Goal: Information Seeking & Learning: Learn about a topic

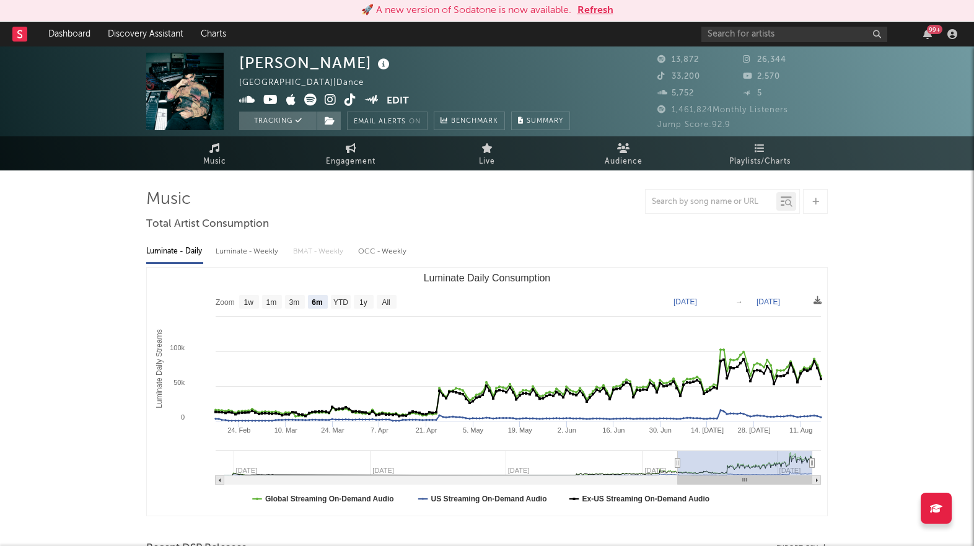
select select "6m"
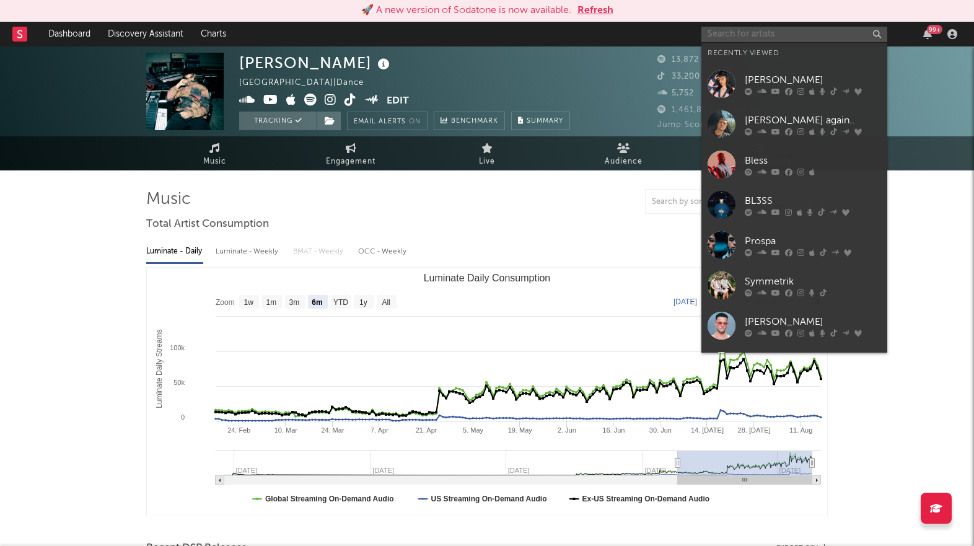
click at [727, 38] on input "text" at bounding box center [794, 34] width 186 height 15
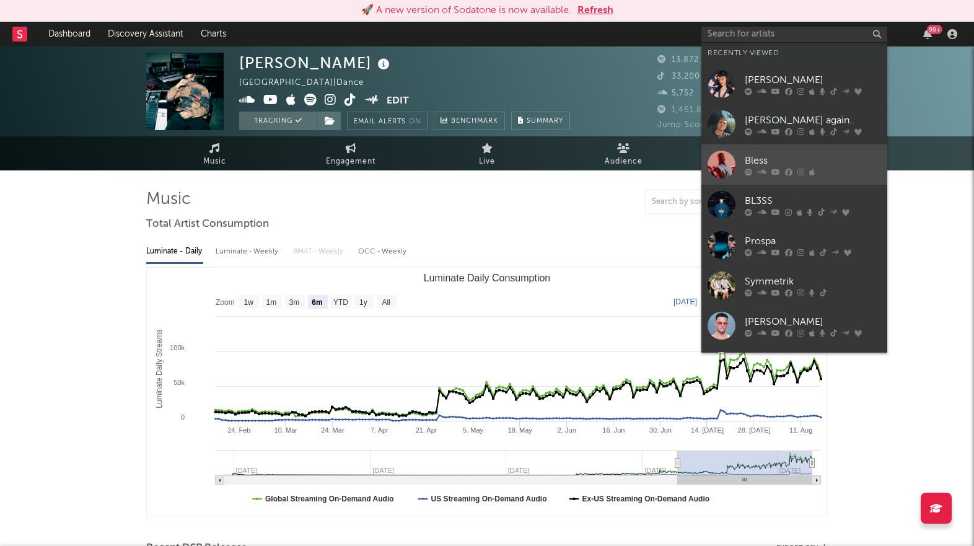
click at [771, 164] on div "Bless" at bounding box center [813, 160] width 136 height 15
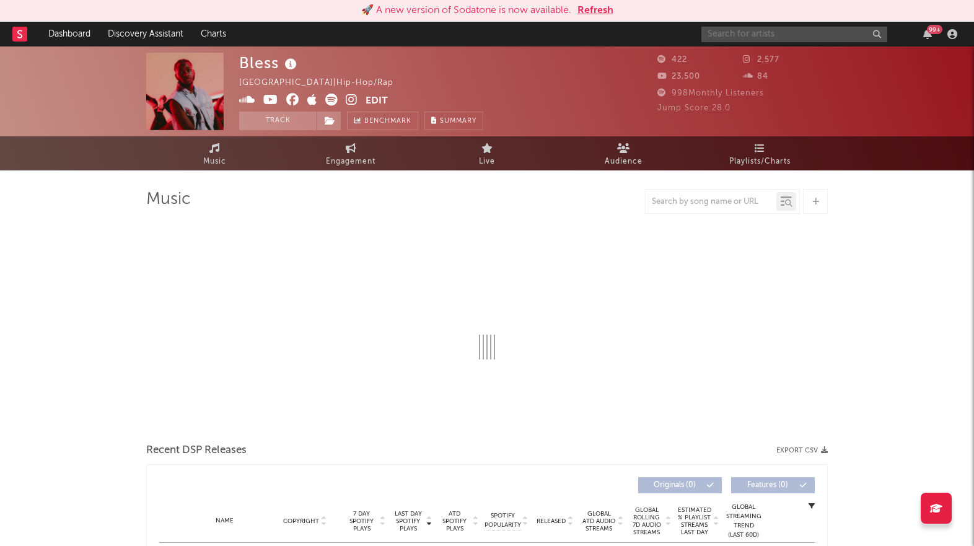
click at [776, 37] on input "text" at bounding box center [794, 34] width 186 height 15
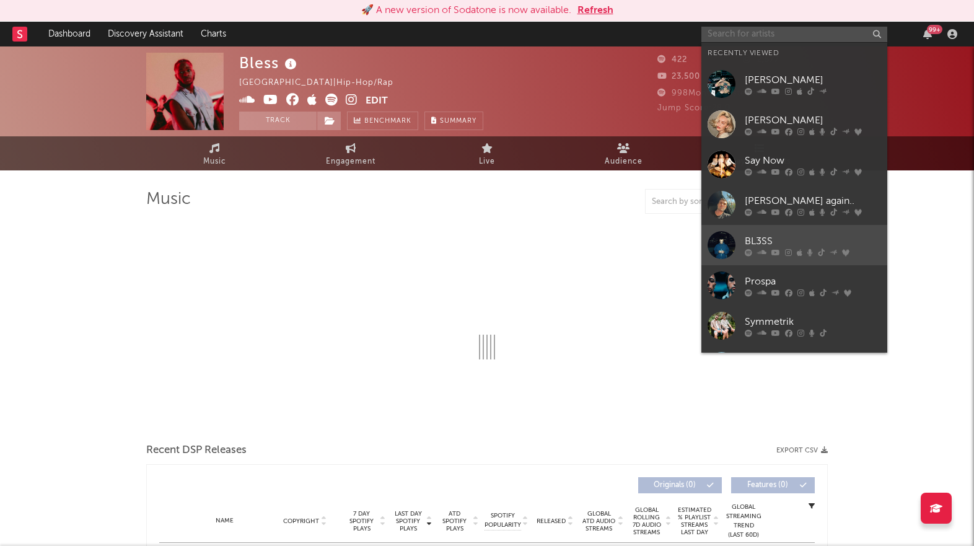
select select "1w"
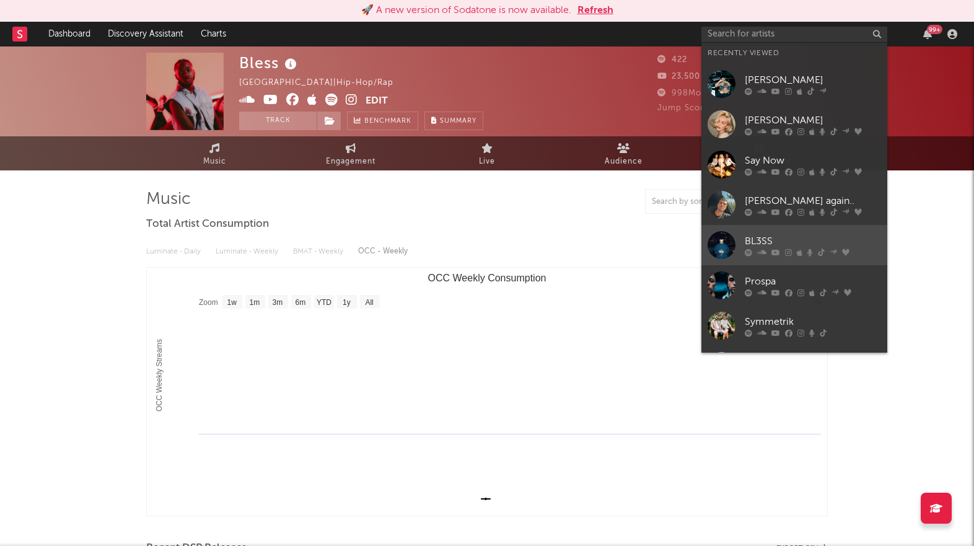
click at [755, 247] on div "BL3SS" at bounding box center [813, 241] width 136 height 15
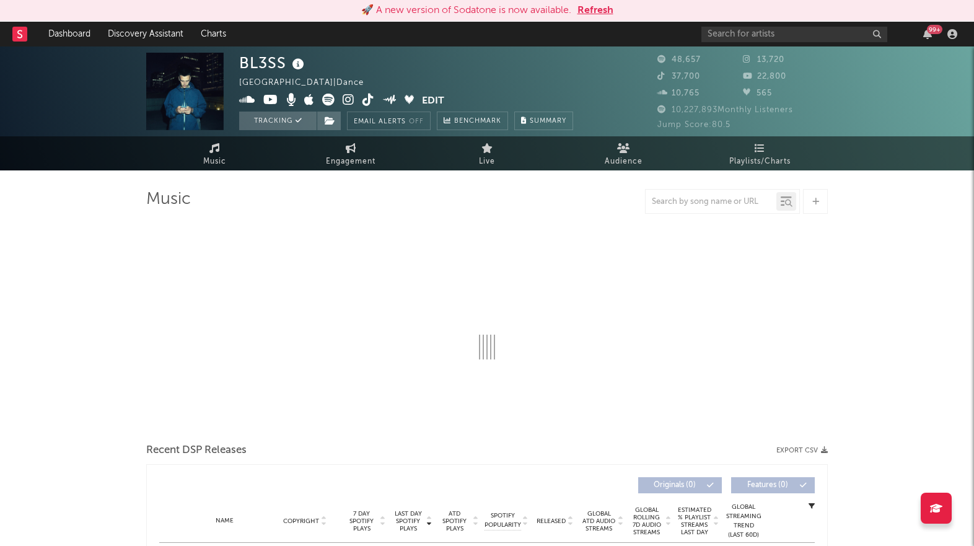
select select "6m"
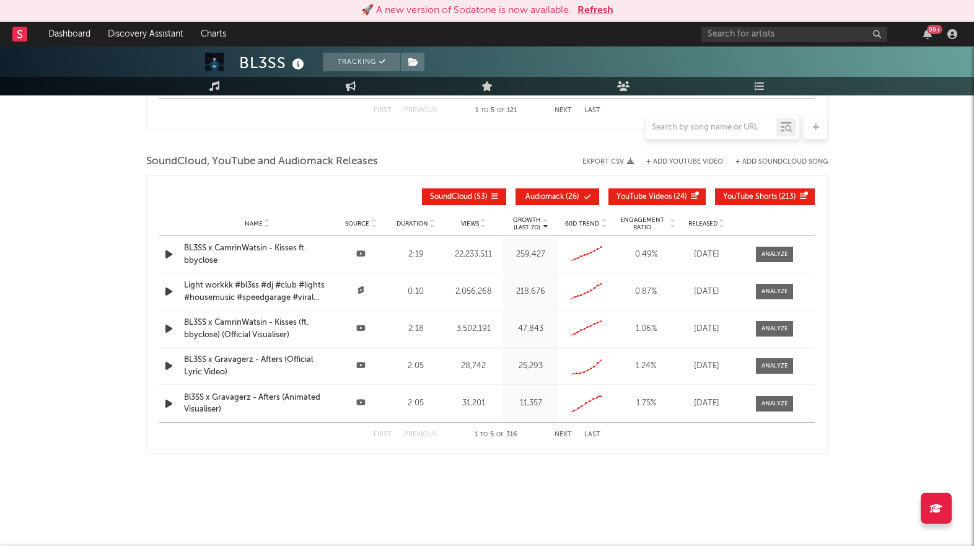
scroll to position [1372, 0]
click at [727, 131] on input "text" at bounding box center [711, 128] width 131 height 10
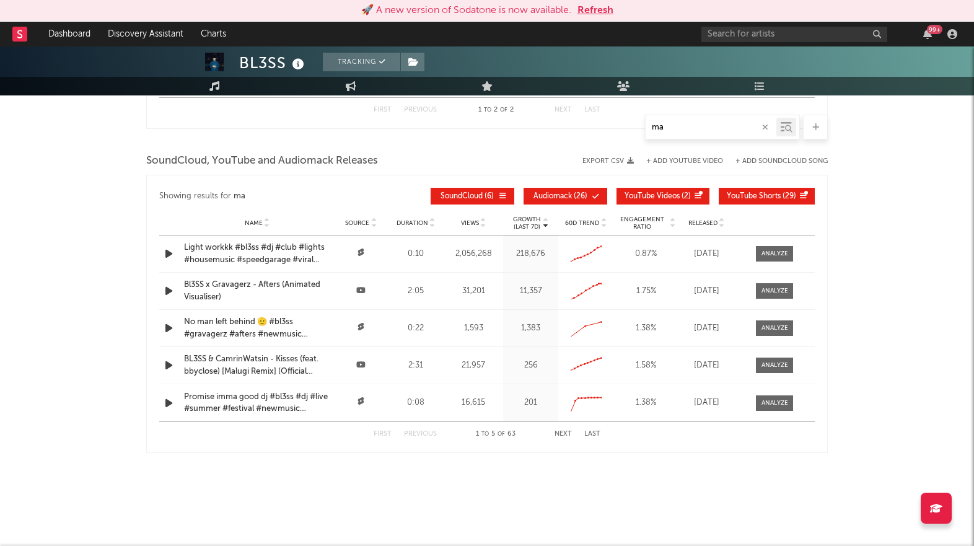
scroll to position [1294, 0]
type input "m"
type input "afters"
click at [587, 195] on span "Audiomack ( 1 )" at bounding box center [565, 196] width 57 height 7
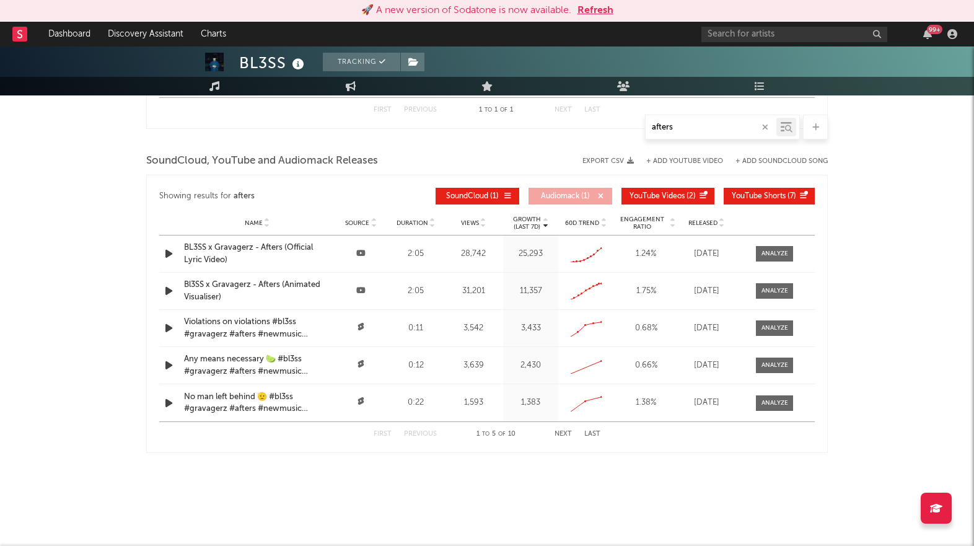
click at [672, 191] on button "YouTube Videos ( 2 )" at bounding box center [667, 196] width 93 height 17
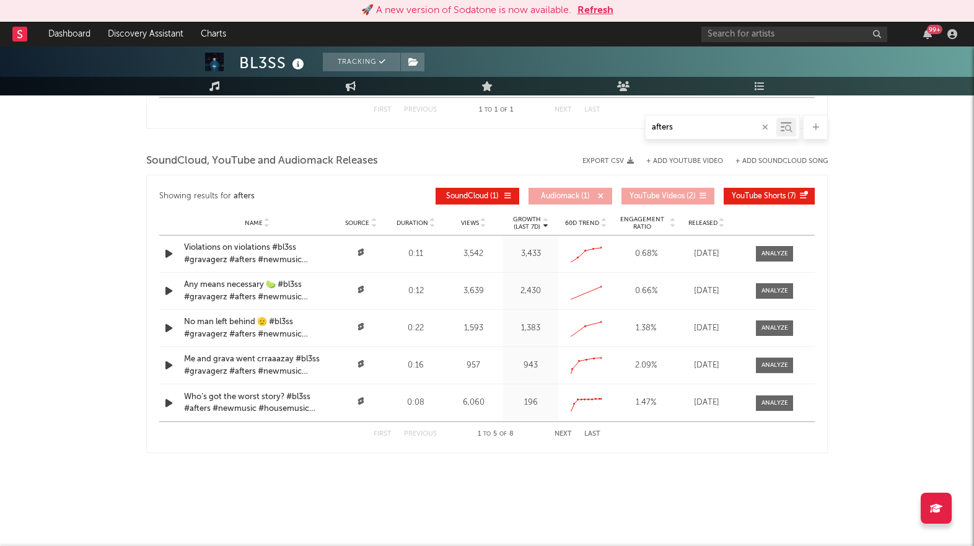
click at [737, 190] on button "YouTube Shorts ( 7 )" at bounding box center [769, 196] width 91 height 17
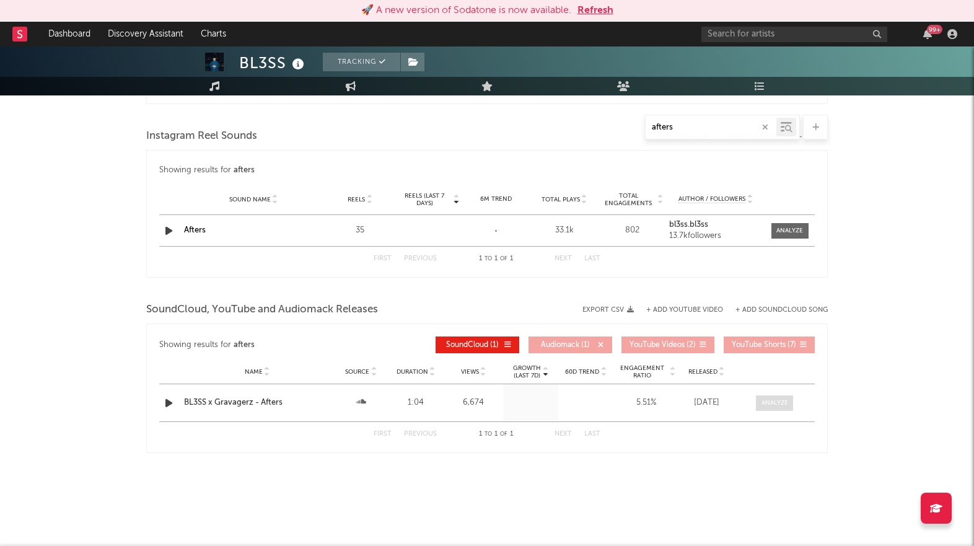
click at [767, 401] on div at bounding box center [774, 402] width 27 height 9
select select "All"
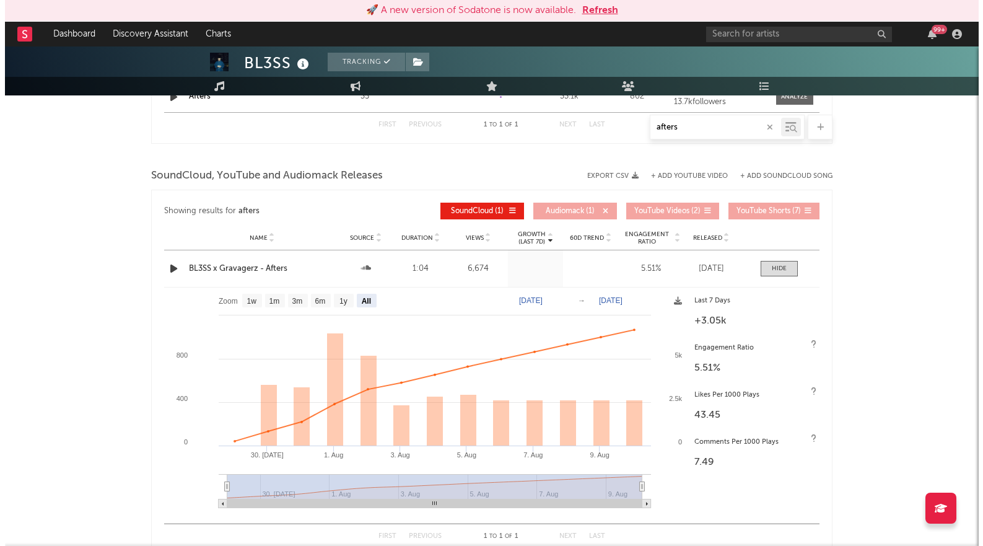
scroll to position [927, 0]
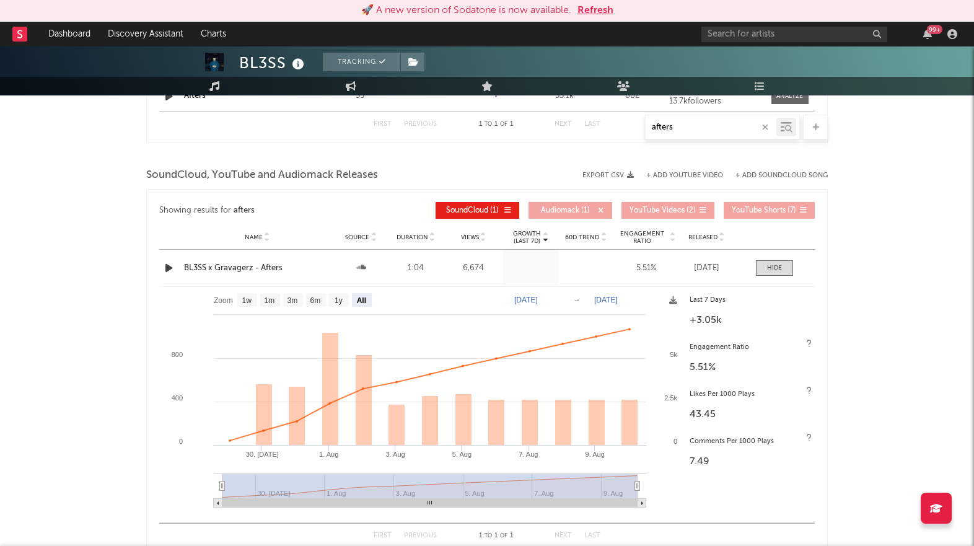
click at [794, 175] on button "+ Add SoundCloud Song" at bounding box center [781, 175] width 92 height 7
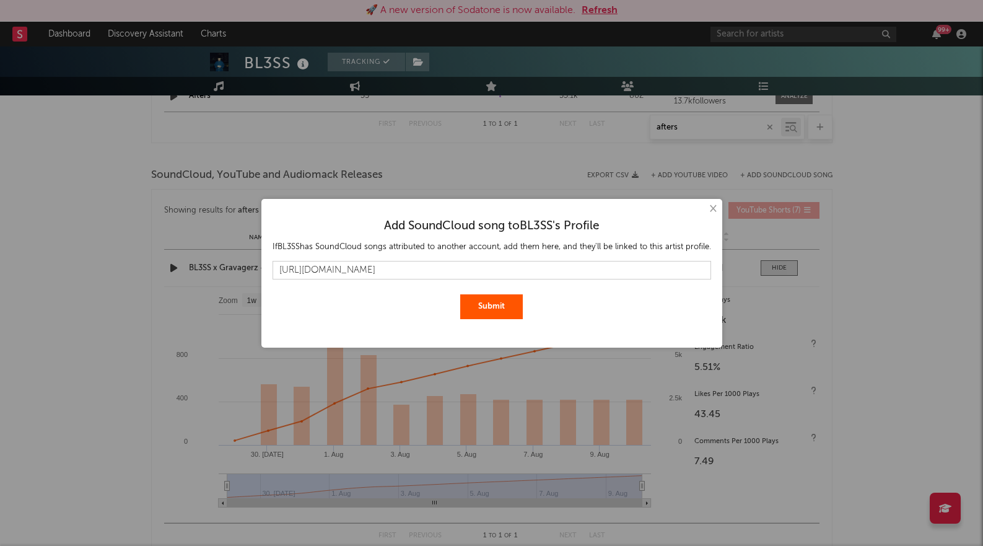
scroll to position [0, 154]
drag, startPoint x: 381, startPoint y: 266, endPoint x: 854, endPoint y: 271, distance: 473.4
click at [854, 271] on div "× Add SoundCloud song to BL3SS 's Profile If BL3SS has SoundCloud songs attribu…" at bounding box center [491, 273] width 983 height 546
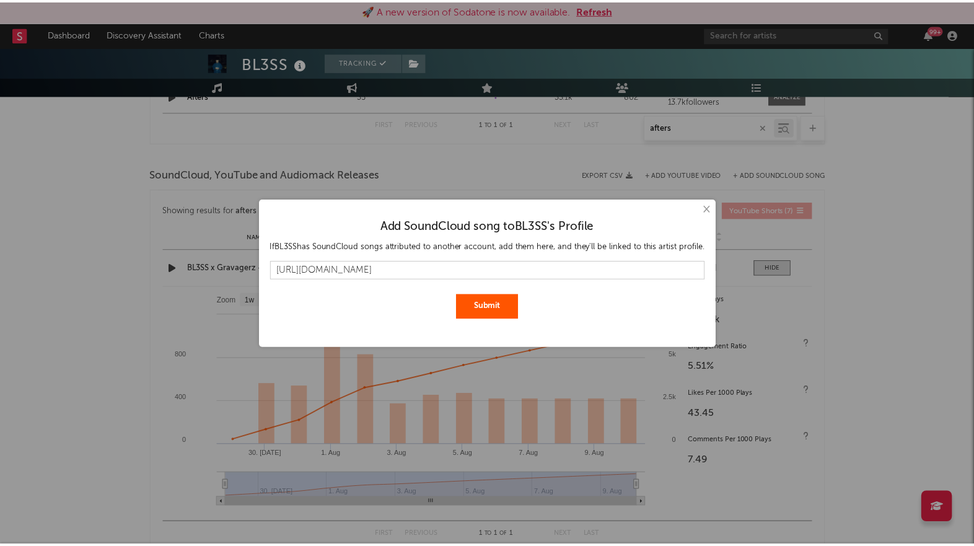
scroll to position [0, 0]
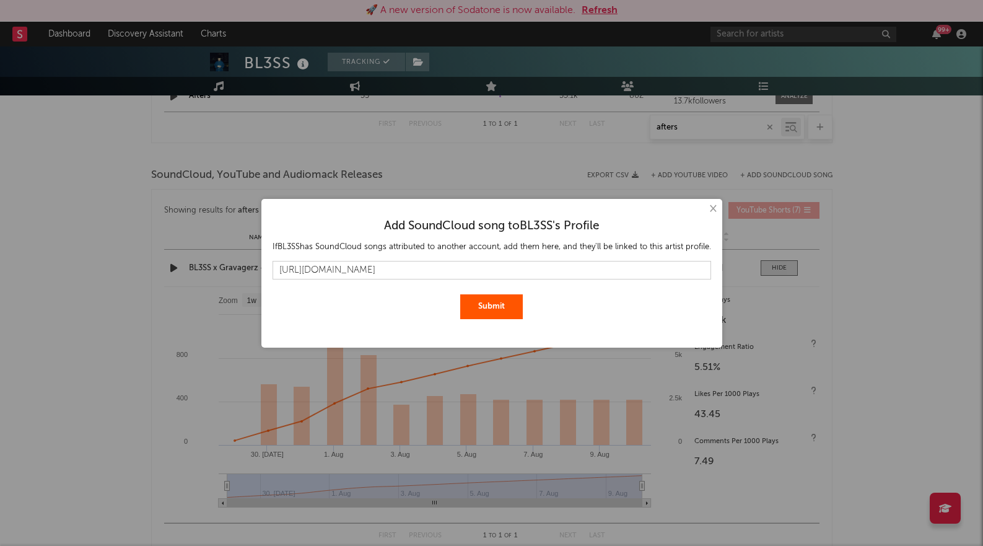
type input "[URL][DOMAIN_NAME]"
click at [499, 300] on button "Submit" at bounding box center [491, 306] width 63 height 25
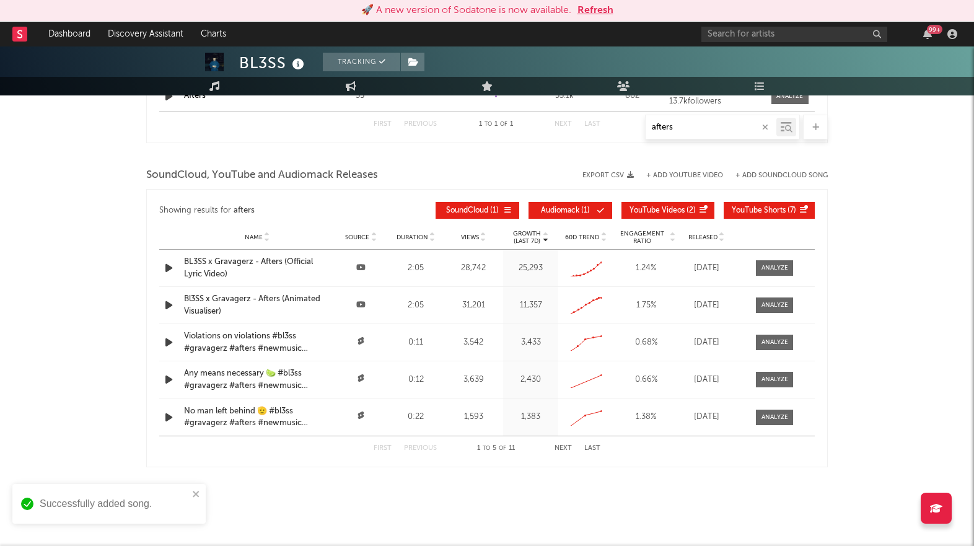
click at [568, 209] on span "Audiomack" at bounding box center [560, 210] width 38 height 7
click at [647, 200] on div "Showing results for afters Growth (Last 7d) Name Source Duration Views Growth (…" at bounding box center [486, 210] width 655 height 29
click at [649, 203] on button "YouTube Videos ( 2 )" at bounding box center [667, 210] width 93 height 17
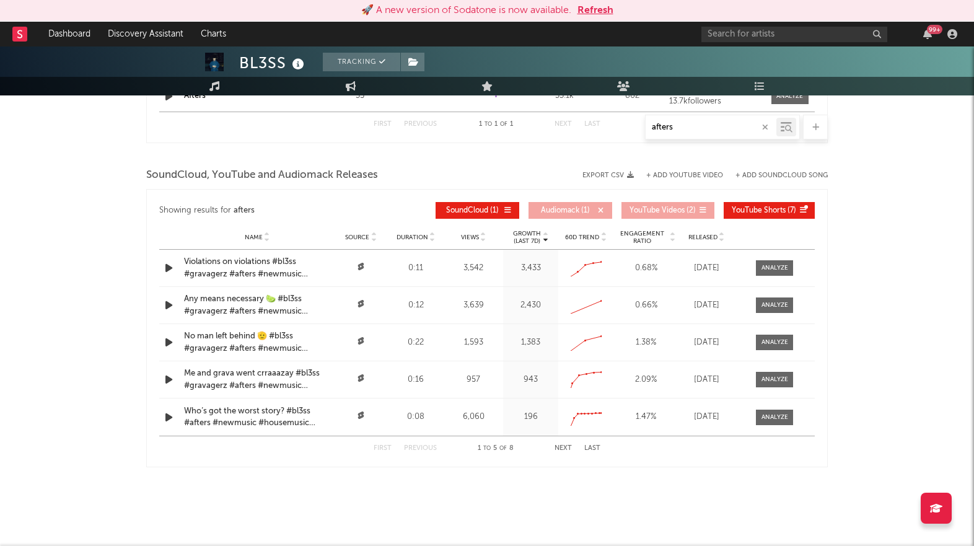
click at [739, 212] on span "YouTube Shorts" at bounding box center [759, 210] width 54 height 7
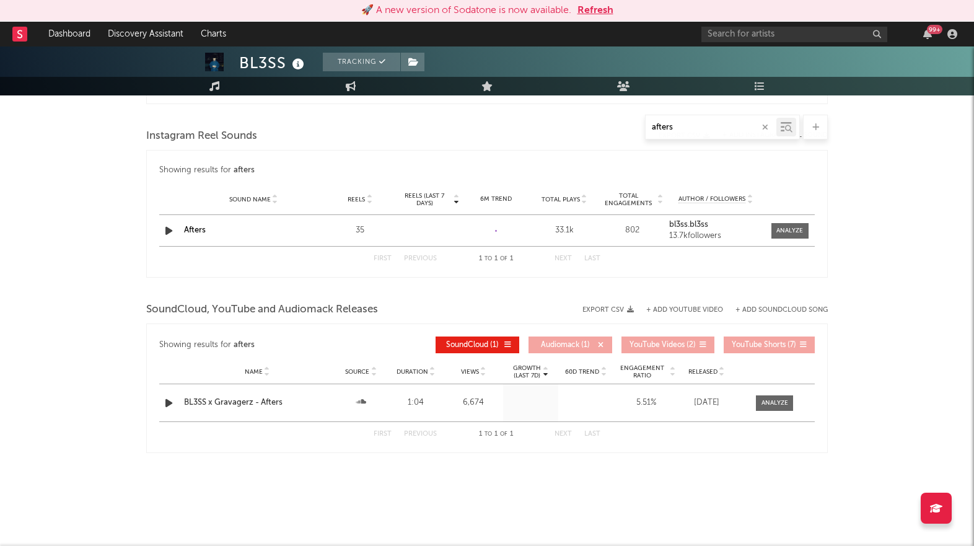
scroll to position [792, 0]
click at [286, 404] on div "BL3SS x Gravagerz - Afters" at bounding box center [257, 403] width 146 height 12
click at [775, 405] on div at bounding box center [774, 402] width 27 height 9
select select "All"
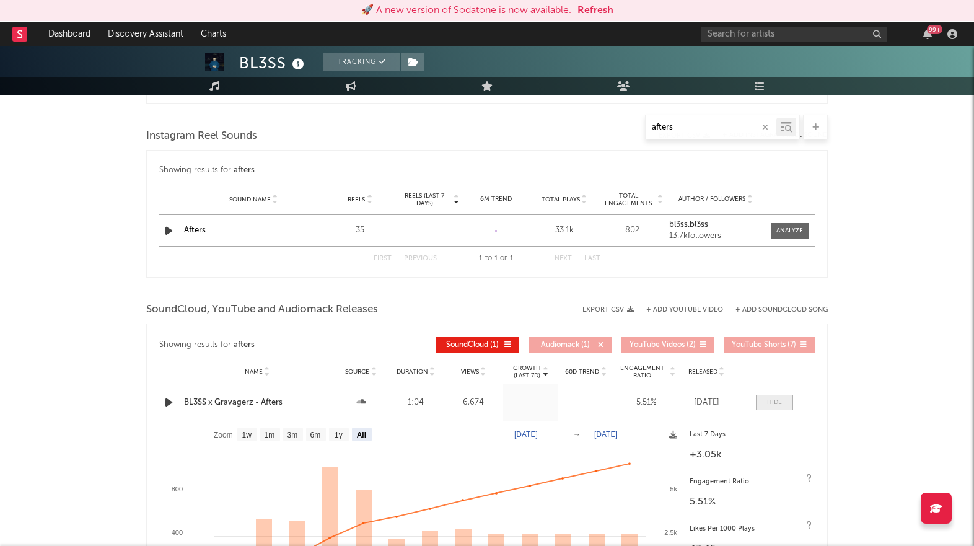
click at [763, 404] on span at bounding box center [774, 402] width 37 height 15
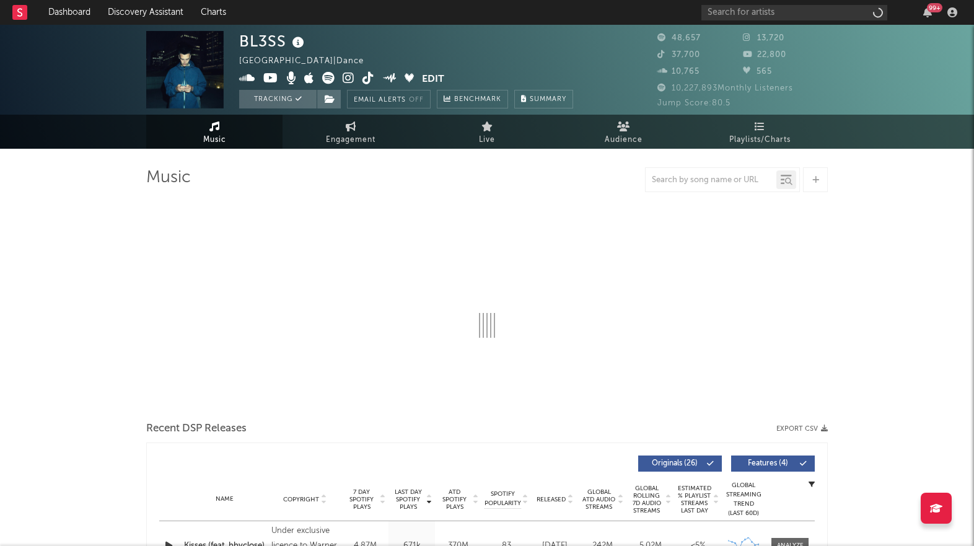
select select "6m"
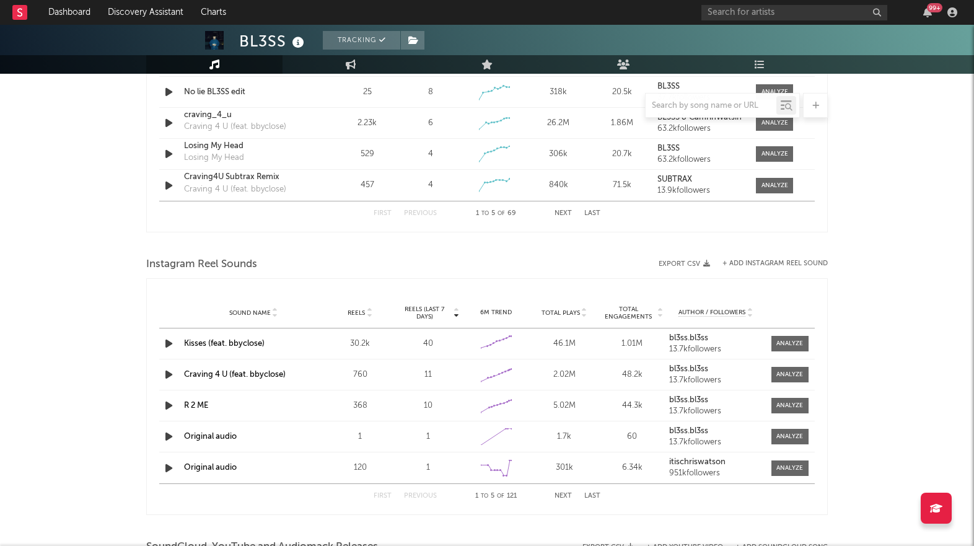
scroll to position [971, 0]
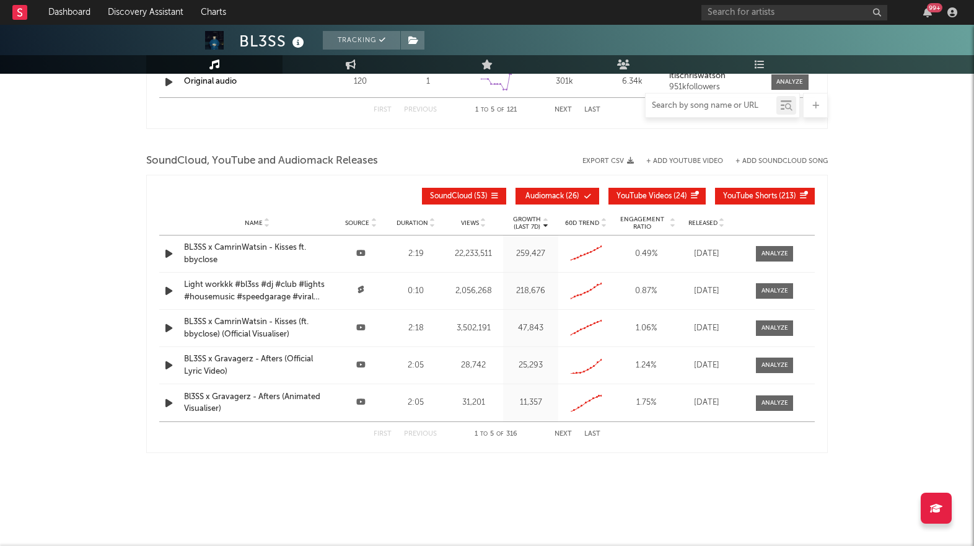
click at [715, 106] on input "text" at bounding box center [711, 106] width 131 height 10
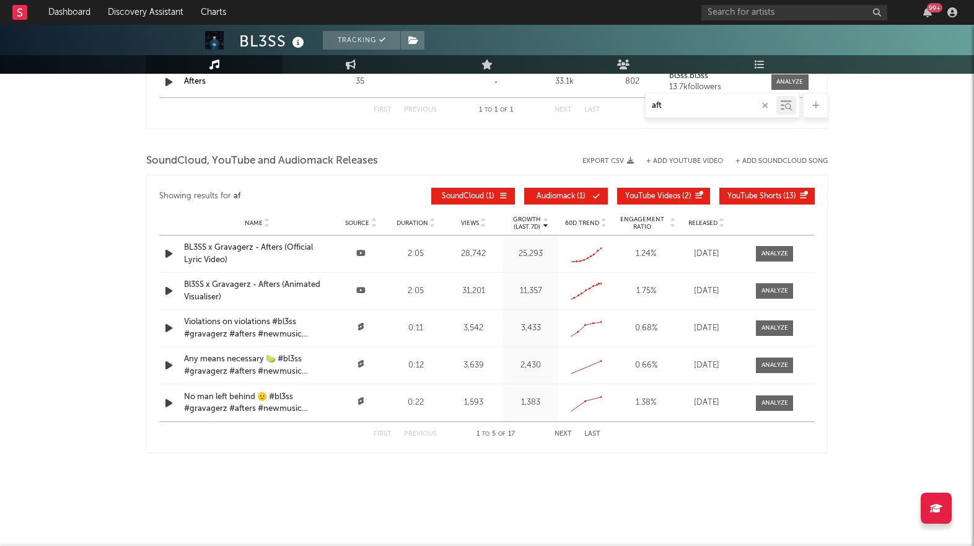
scroll to position [919, 0]
type input "afters"
click at [572, 204] on button "Audiomack ( 1 )" at bounding box center [570, 196] width 84 height 17
click at [658, 193] on span "YouTube Videos" at bounding box center [656, 196] width 55 height 7
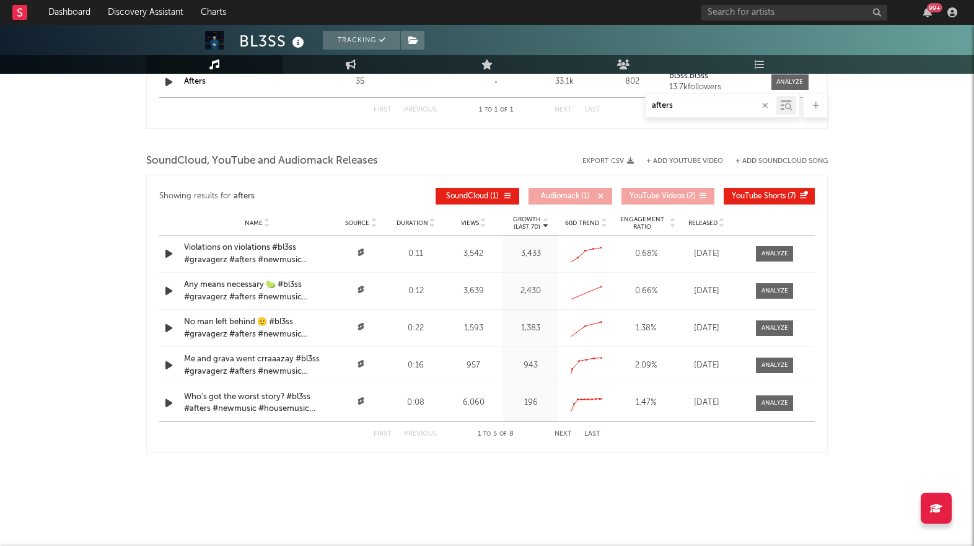
click at [756, 191] on button "YouTube Shorts ( 7 )" at bounding box center [769, 196] width 91 height 17
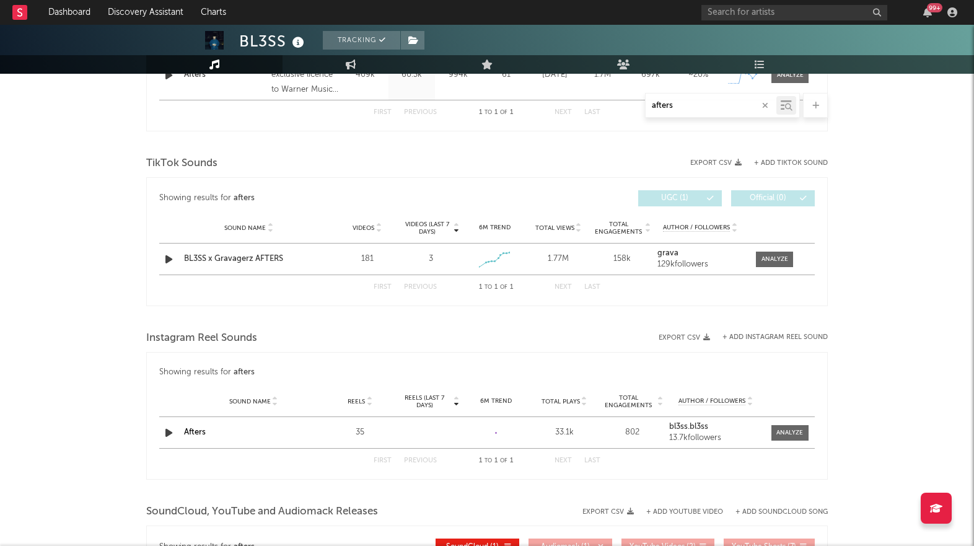
scroll to position [575, 0]
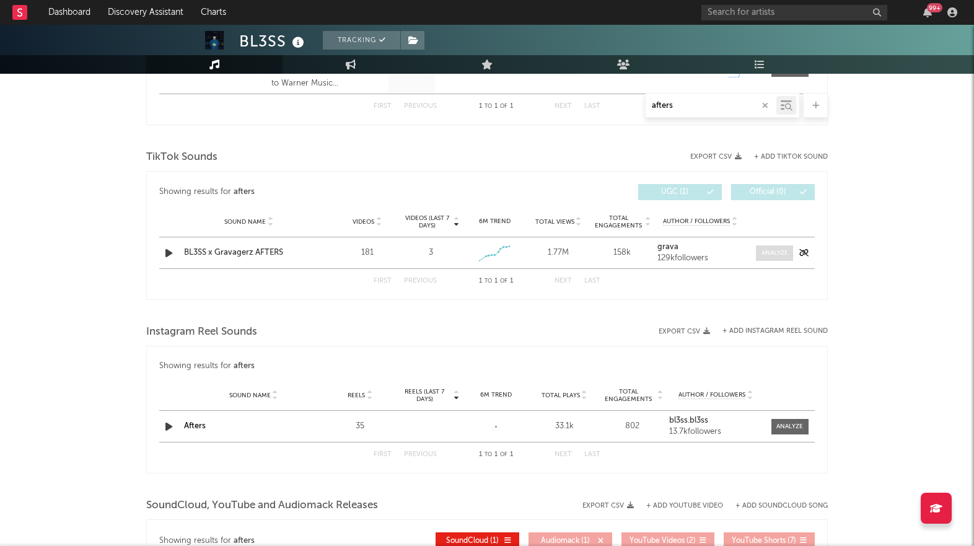
click at [773, 248] on div at bounding box center [774, 252] width 27 height 9
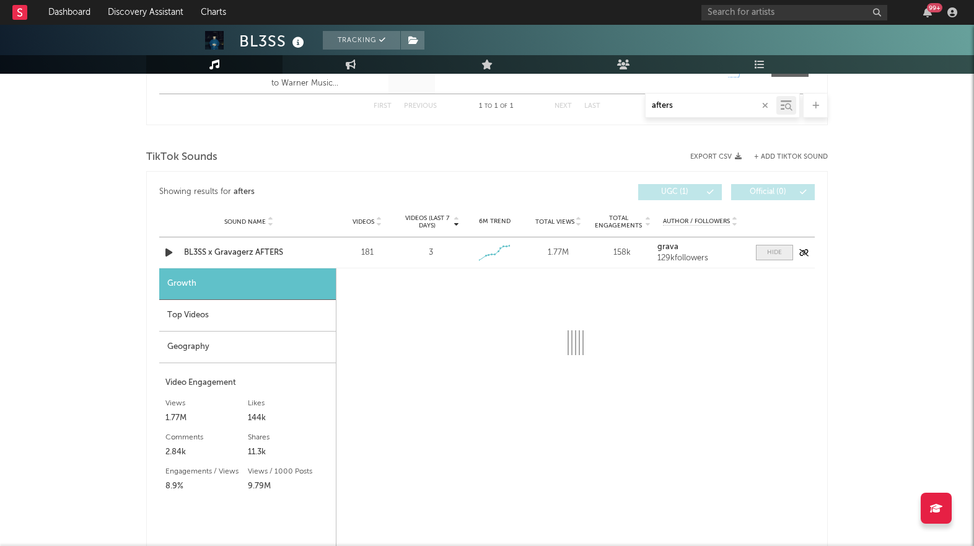
select select "1w"
